Goal: Information Seeking & Learning: Find specific fact

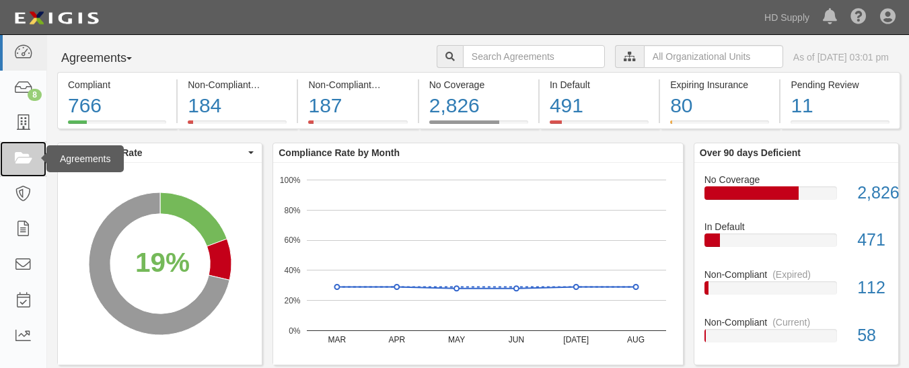
click at [32, 160] on icon at bounding box center [22, 158] width 19 height 15
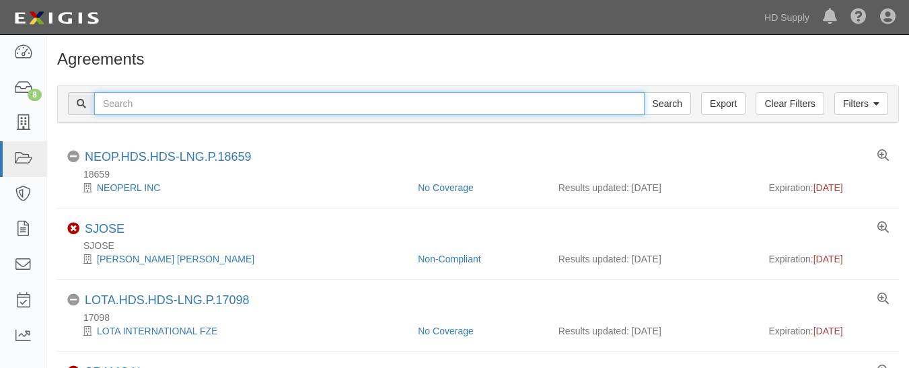
click at [223, 108] on input "text" at bounding box center [369, 103] width 551 height 23
paste input "Stone Systems of Raleigh, LLC"
type input "Stone Systems of Raleigh, LLC"
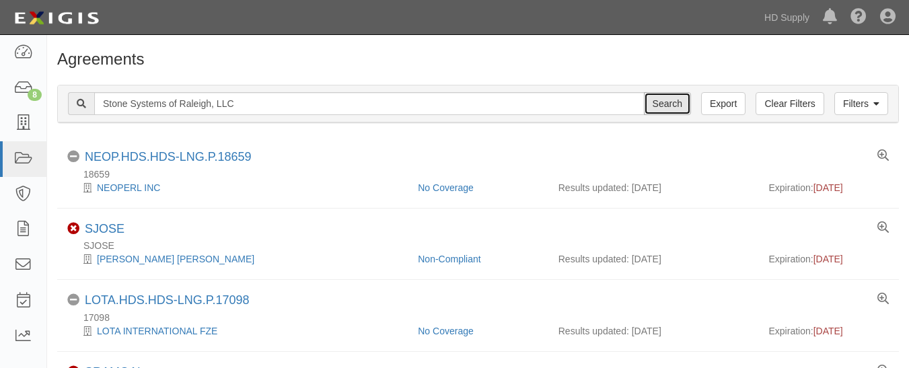
click at [668, 104] on input "Search" at bounding box center [667, 103] width 47 height 23
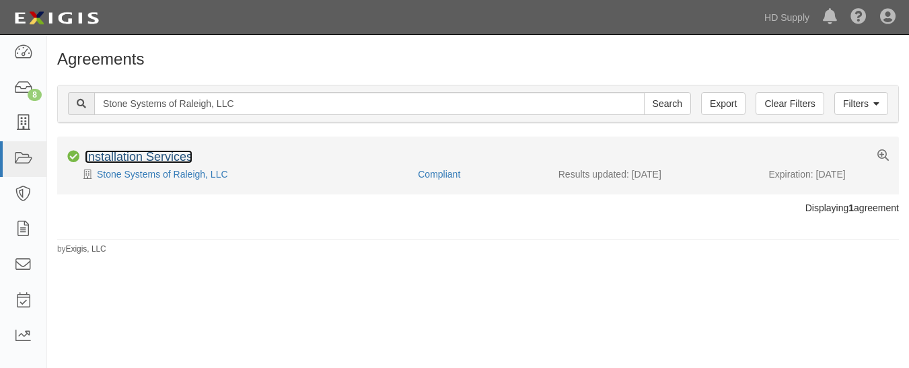
click at [140, 153] on link "Installation Services" at bounding box center [139, 156] width 108 height 13
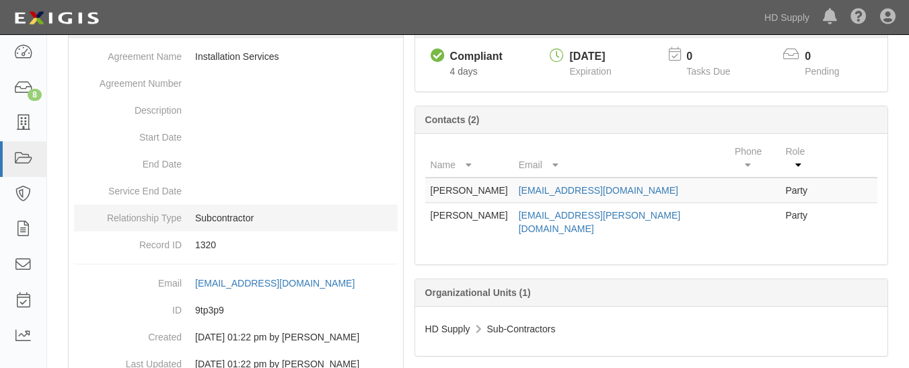
scroll to position [197, 0]
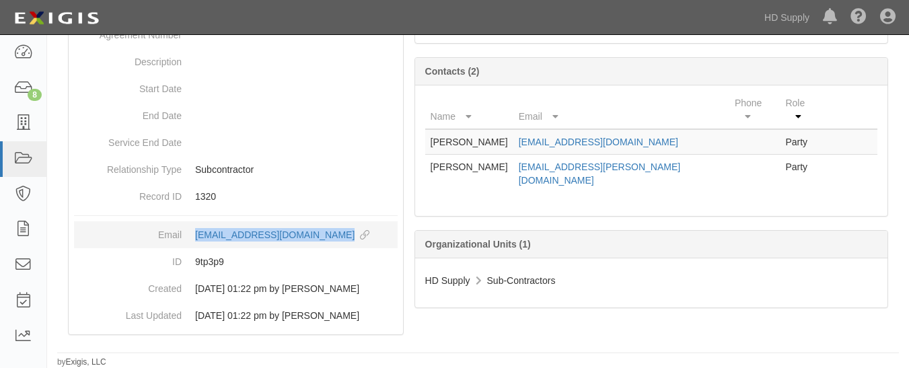
drag, startPoint x: 195, startPoint y: 238, endPoint x: 349, endPoint y: 246, distance: 154.3
click at [349, 246] on dd "agreement-9tp3p9@hdsupply.complianz.com copy to clipboard" at bounding box center [236, 234] width 324 height 27
copy div "agreement-9tp3p9@hdsupply.complianz.com"
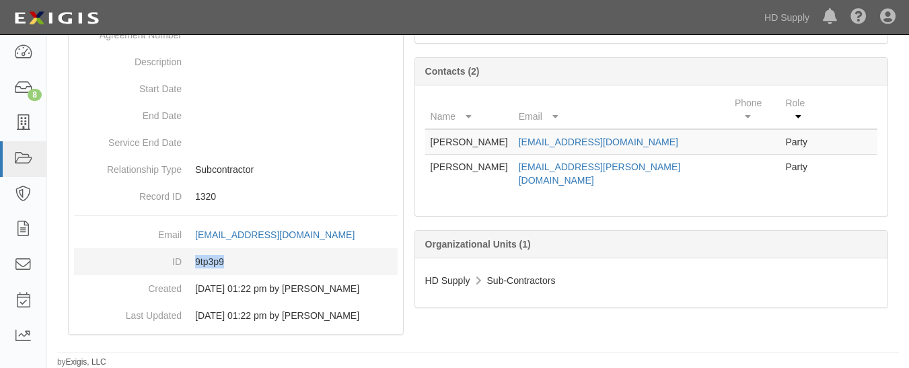
drag, startPoint x: 191, startPoint y: 275, endPoint x: 236, endPoint y: 277, distance: 44.4
click at [236, 275] on dd "9tp3p9" at bounding box center [236, 261] width 324 height 27
copy dd "9tp3p9"
